Goal: Check status: Check status

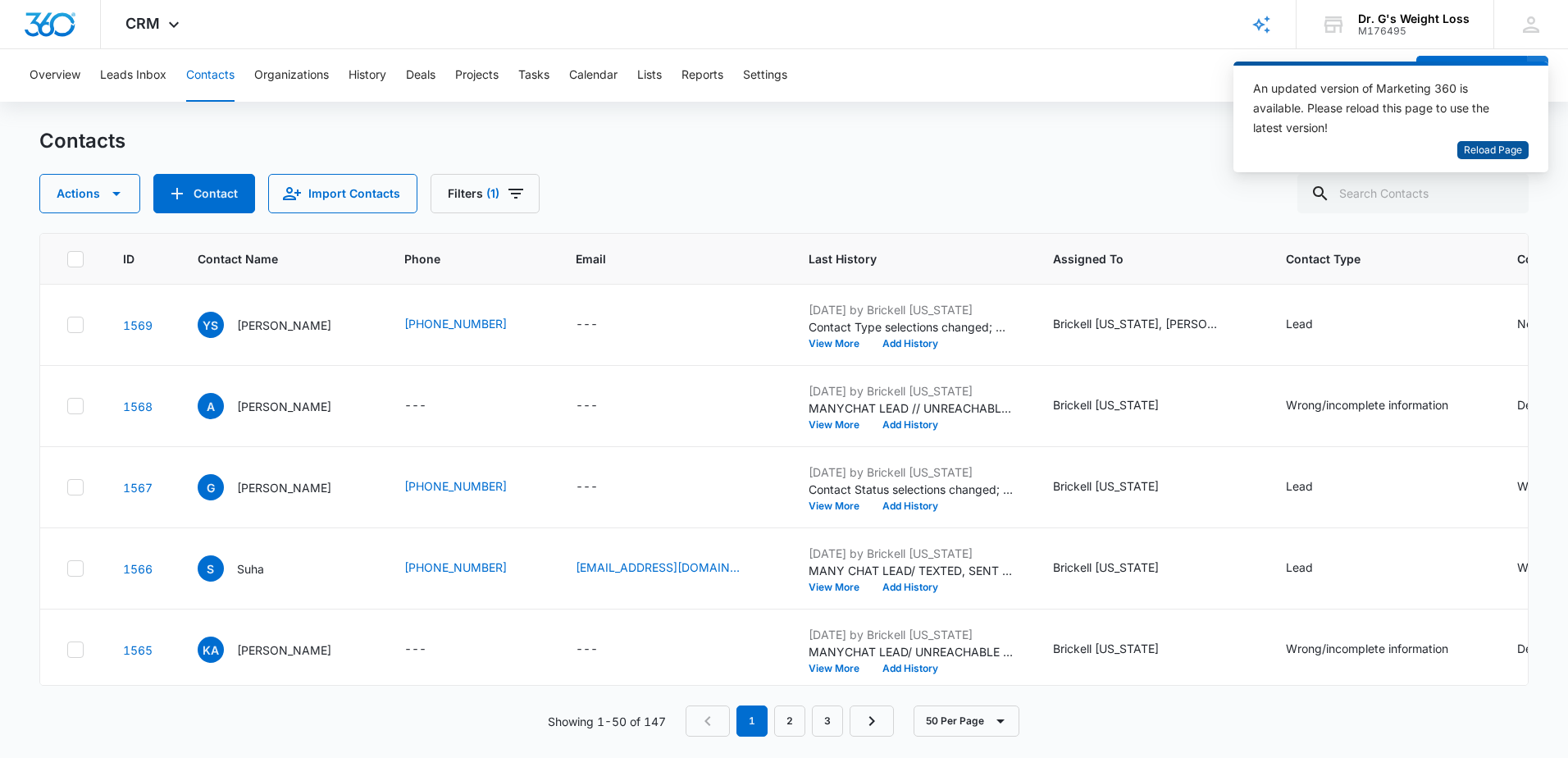
click at [1481, 151] on span "Reload Page" at bounding box center [1492, 150] width 58 height 16
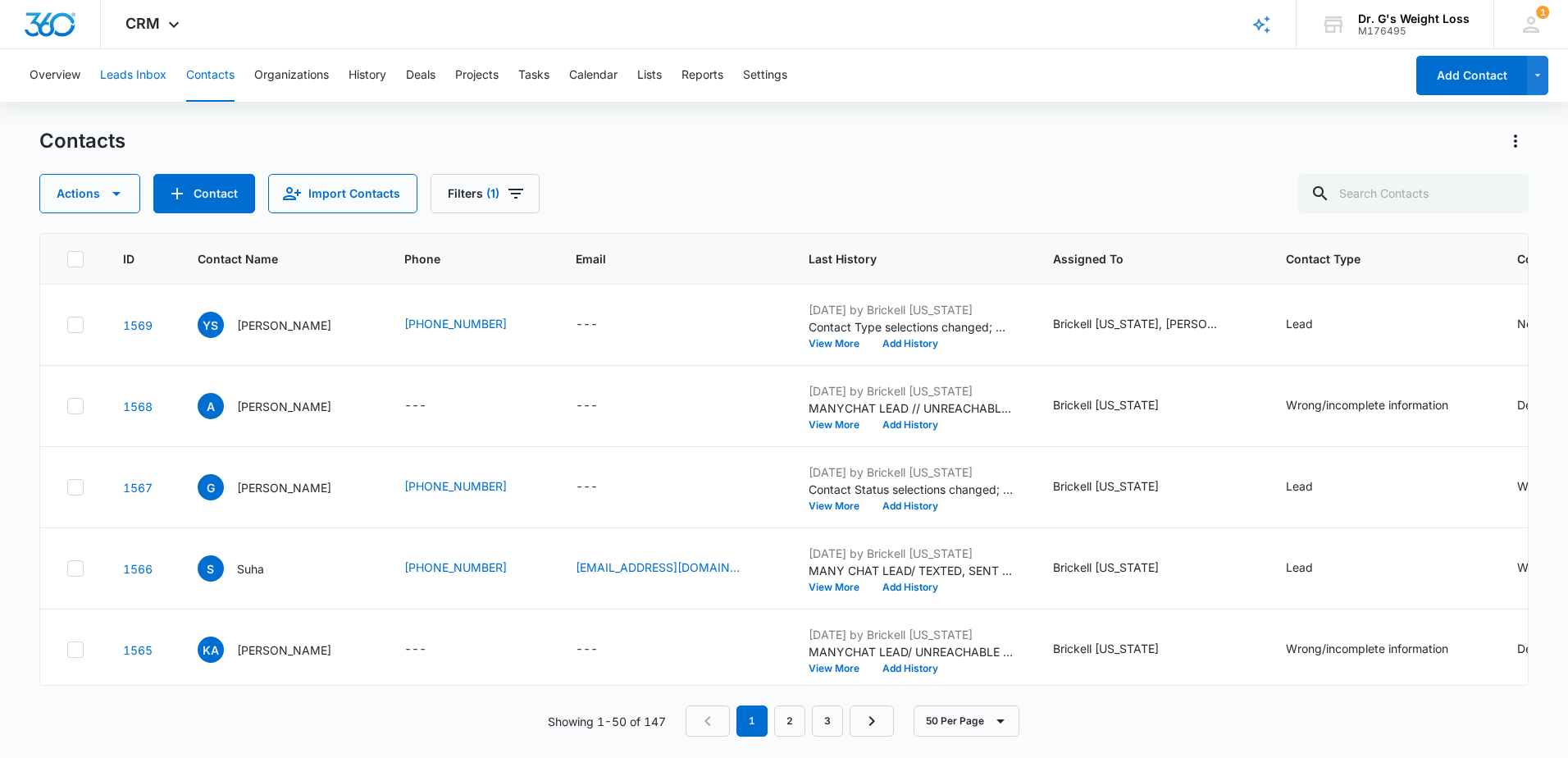
click at [146, 75] on button "Leads Inbox" at bounding box center [134, 75] width 67 height 52
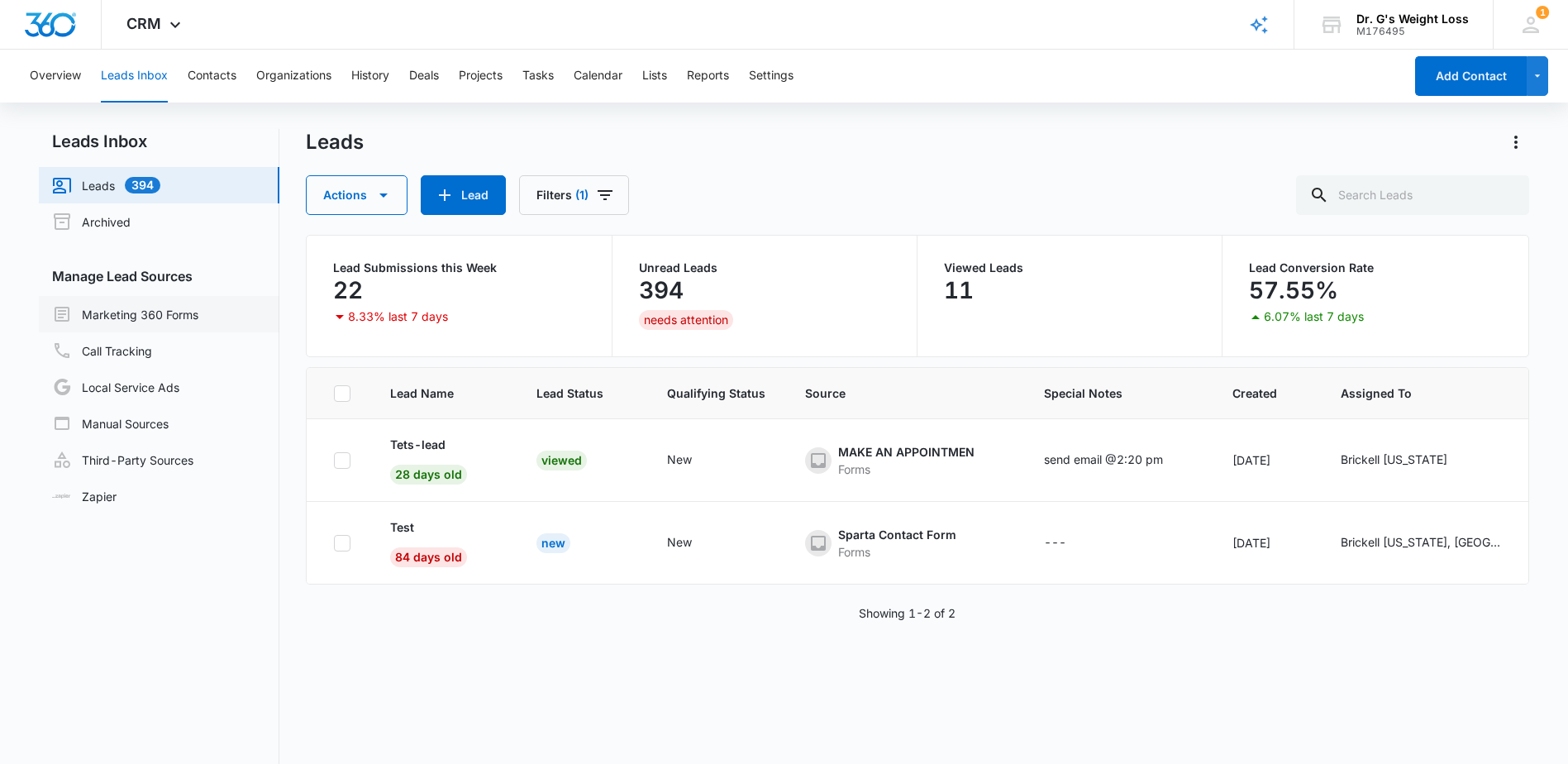
click at [120, 321] on link "Marketing 360 Forms" at bounding box center [126, 314] width 147 height 20
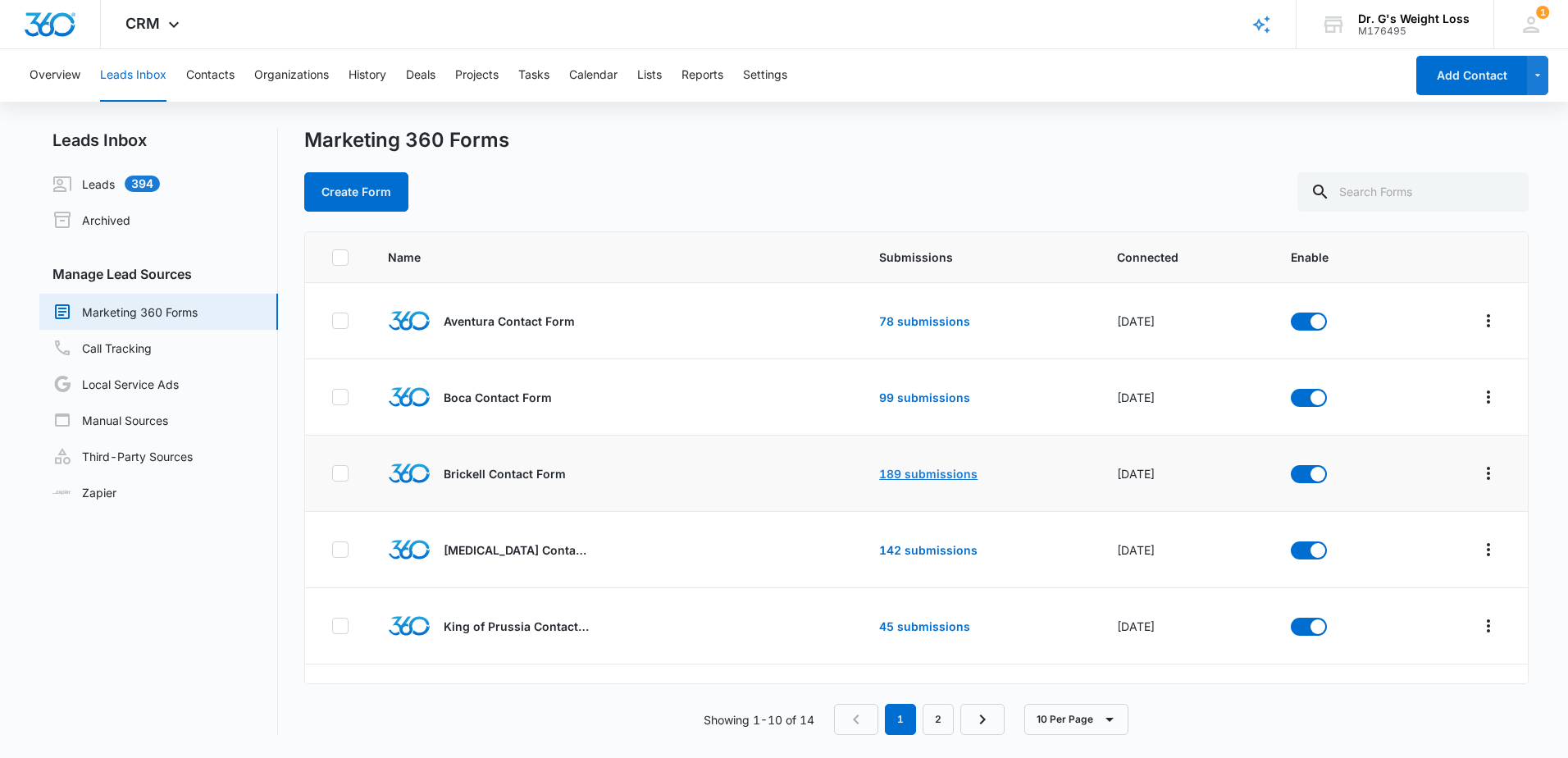
click at [930, 476] on link "189 submissions" at bounding box center [928, 473] width 98 height 14
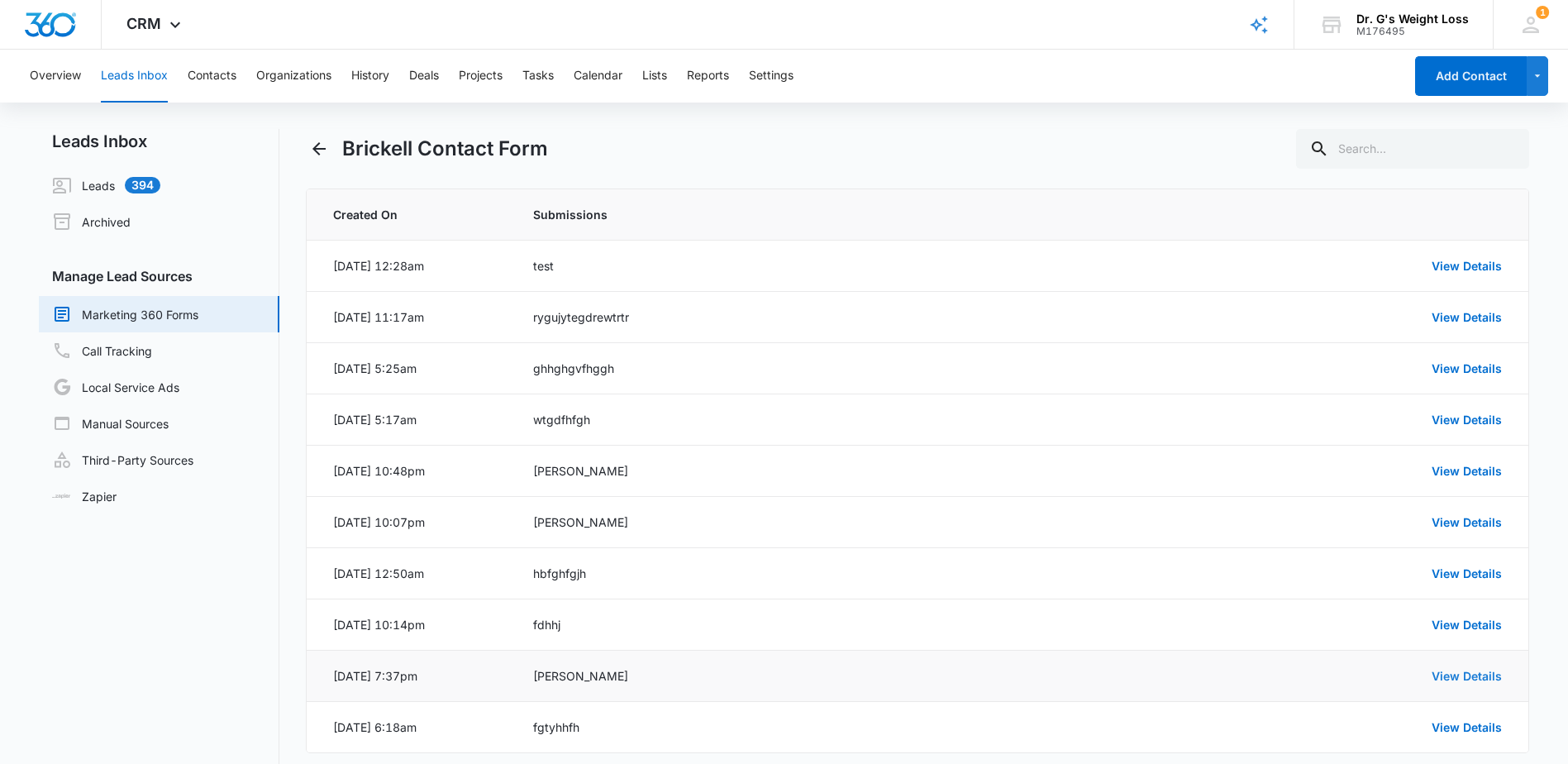
click at [1453, 680] on link "View Details" at bounding box center [1467, 676] width 70 height 14
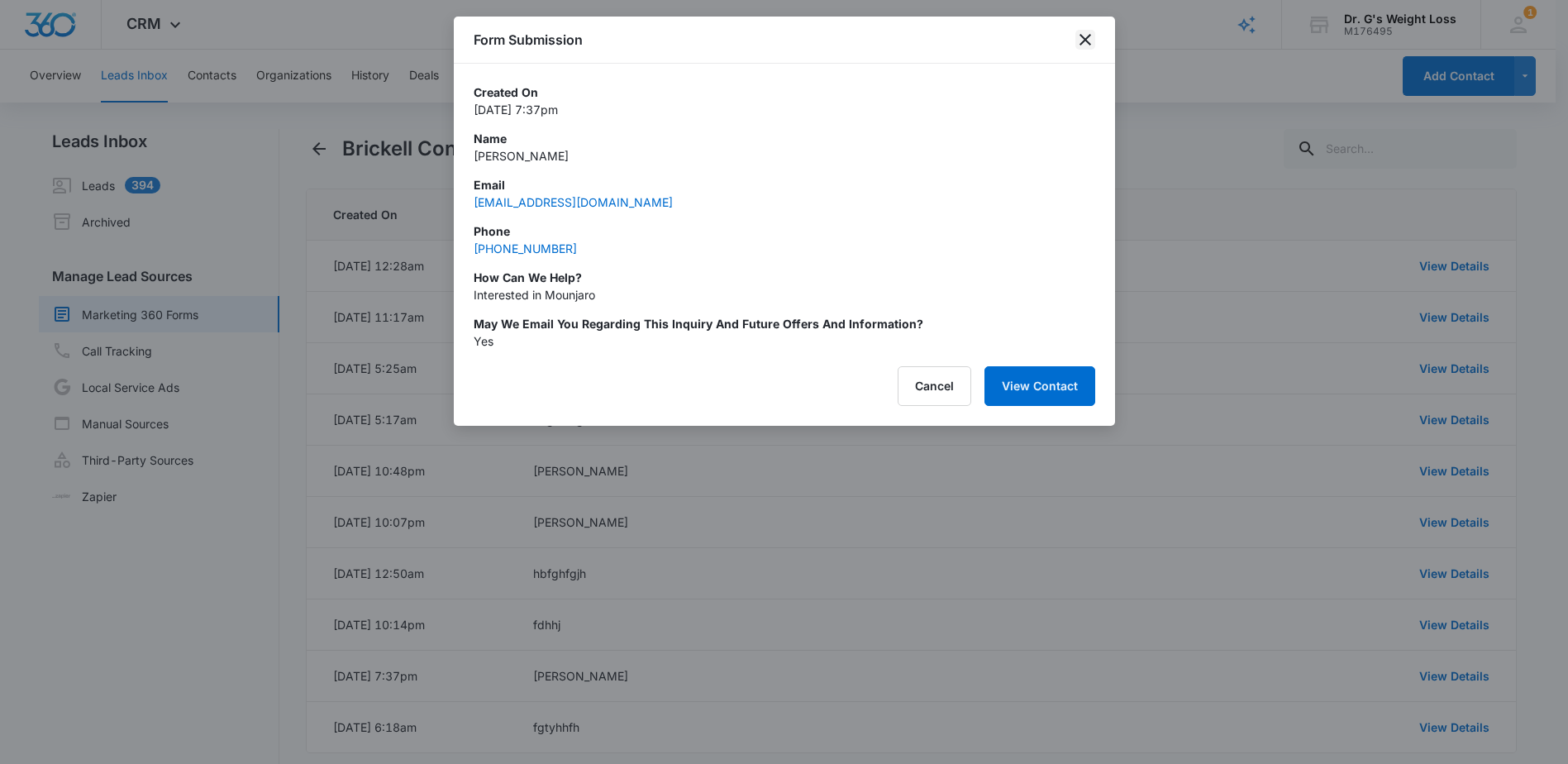
click at [1092, 34] on icon "close" at bounding box center [1086, 40] width 20 height 20
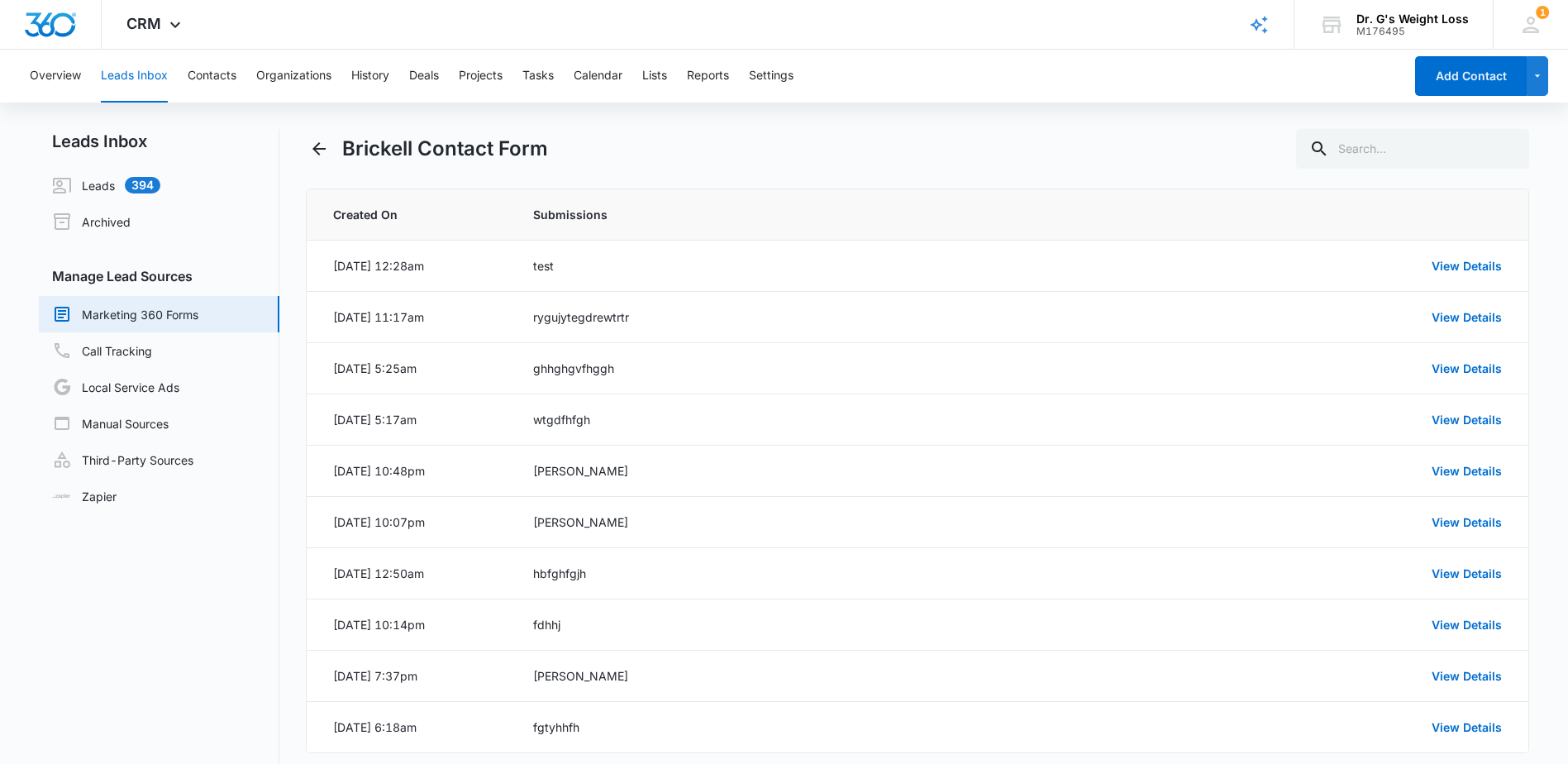
click at [243, 63] on div "Overview Leads Inbox Contacts Organizations History Deals Projects Tasks Calend…" at bounding box center [712, 75] width 1384 height 52
